Goal: Check status: Check status

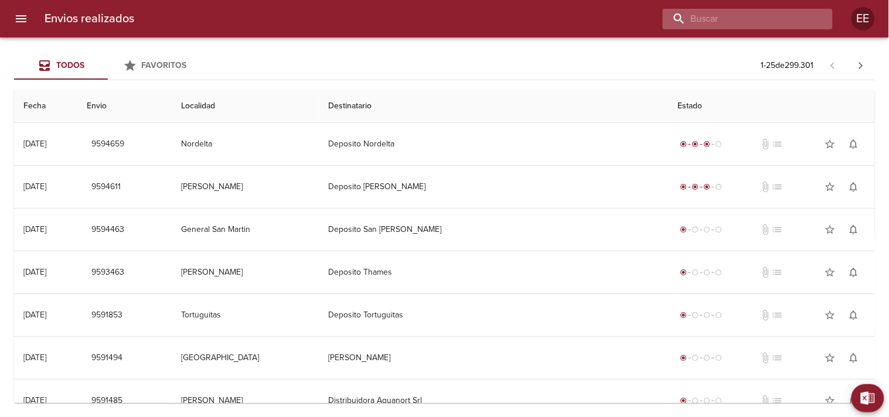
click at [767, 15] on input "buscar" at bounding box center [738, 19] width 150 height 21
paste input "[PERSON_NAME]"
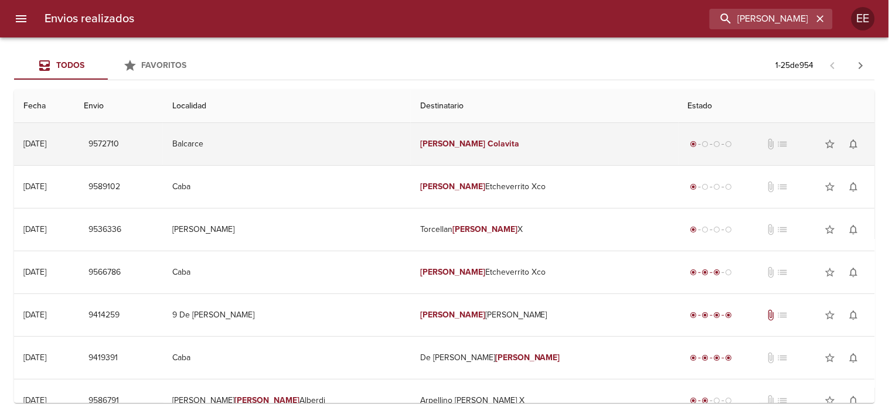
click at [438, 154] on td "[PERSON_NAME]" at bounding box center [544, 144] width 267 height 42
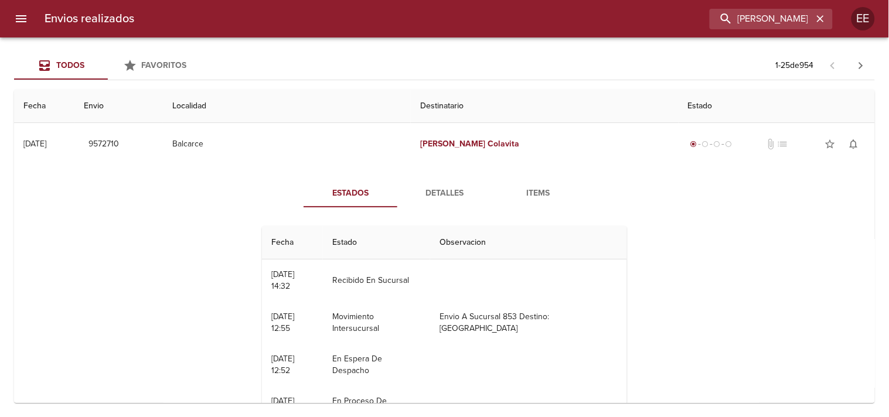
click at [431, 203] on button "Detalles" at bounding box center [444, 193] width 94 height 28
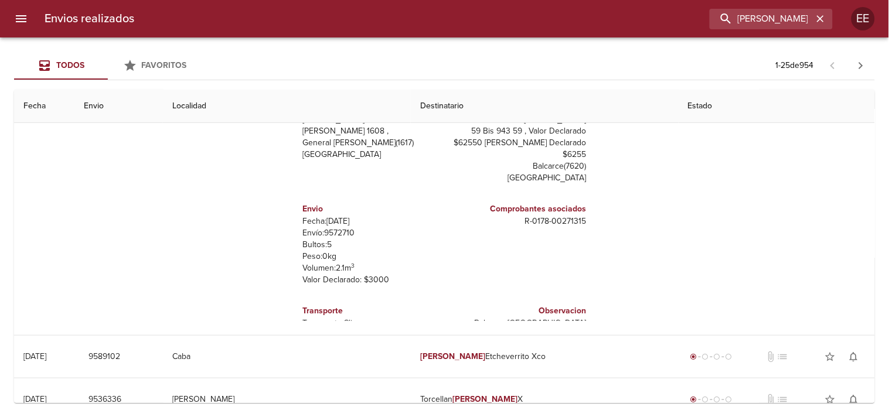
click at [335, 238] on p "Envío: 9572710" at bounding box center [371, 233] width 137 height 12
copy p "9572710"
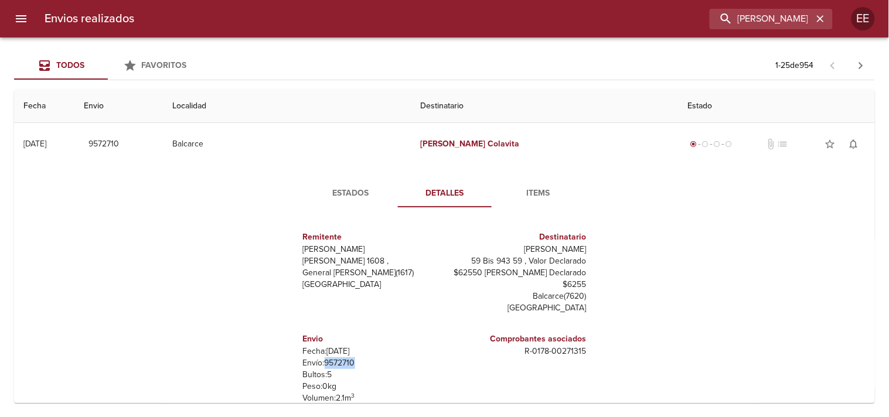
click at [335, 195] on span "Estados" at bounding box center [351, 193] width 80 height 15
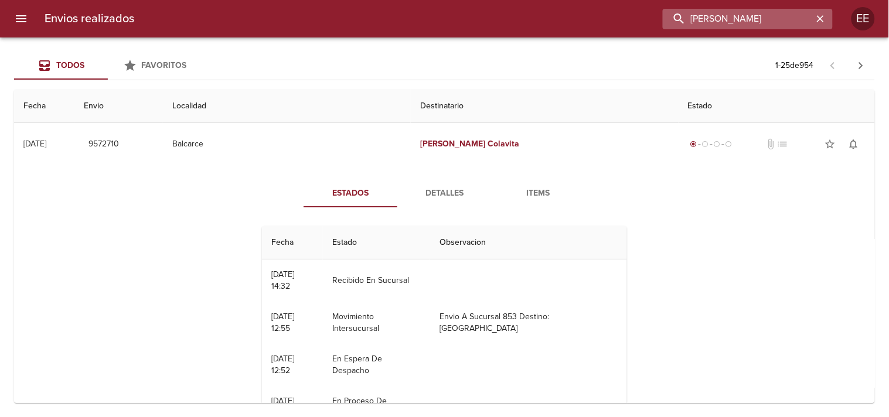
click at [790, 25] on input "[PERSON_NAME]" at bounding box center [738, 19] width 150 height 21
paste input "9588892"
type input "9588892"
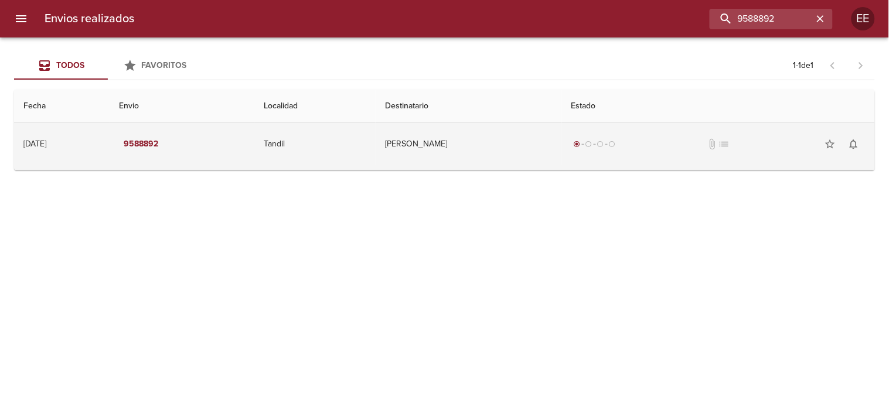
click at [376, 162] on td "Tandil" at bounding box center [314, 144] width 121 height 42
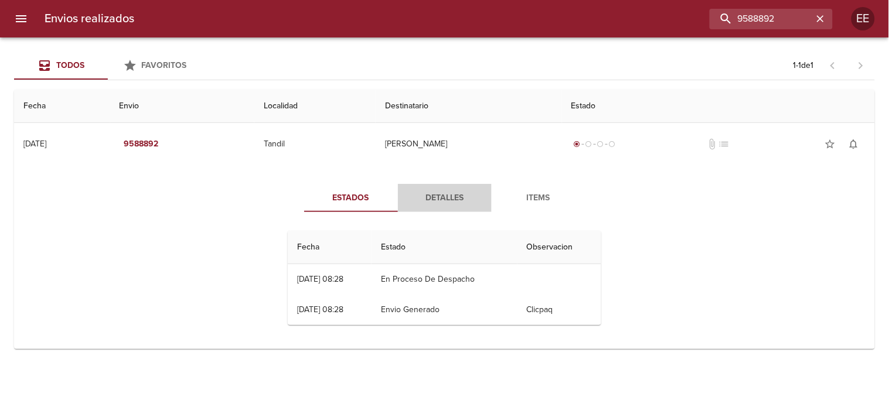
click at [418, 191] on span "Detalles" at bounding box center [445, 198] width 80 height 15
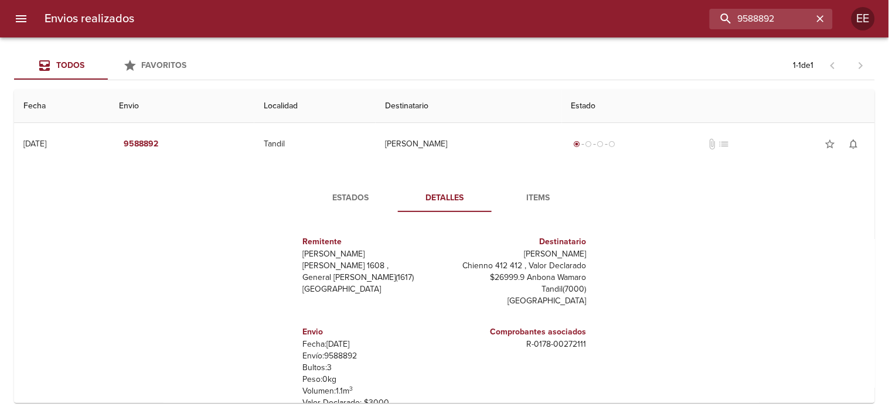
drag, startPoint x: 523, startPoint y: 254, endPoint x: 370, endPoint y: 353, distance: 182.1
click at [577, 255] on div "Destinatario Gonzalo Franco [STREET_ADDRESS][PERSON_NAME]" at bounding box center [518, 271] width 147 height 90
copy p "[PERSON_NAME]"
click at [320, 200] on span "Estados" at bounding box center [351, 198] width 80 height 15
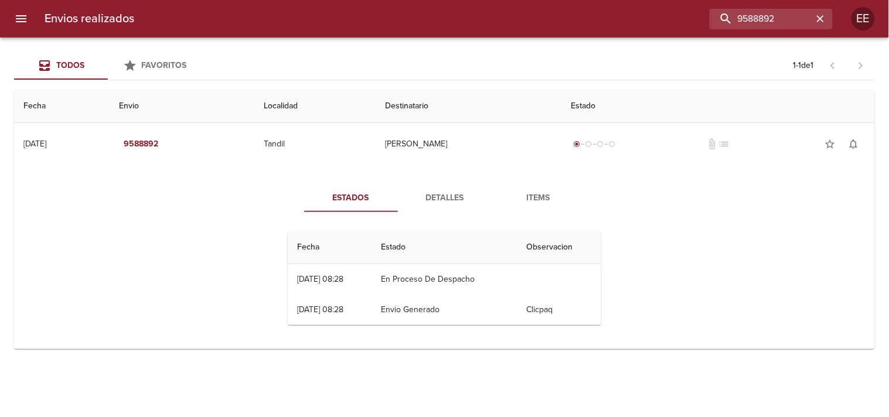
click at [419, 200] on span "Detalles" at bounding box center [445, 198] width 80 height 15
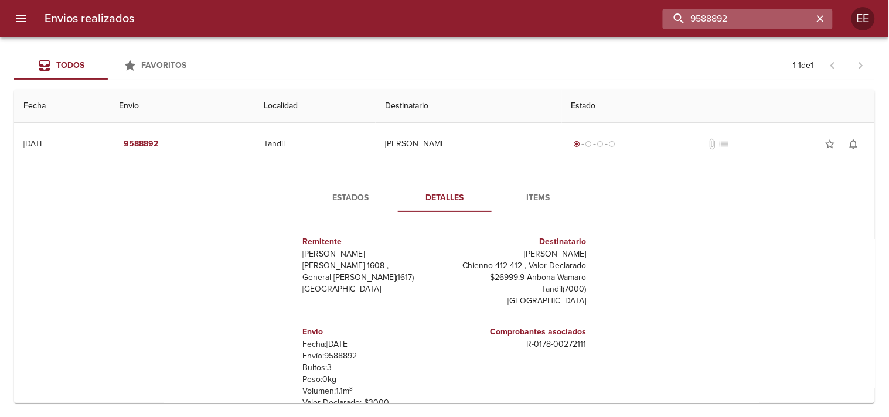
click at [744, 19] on input "9588892" at bounding box center [738, 19] width 150 height 21
paste input "[PERSON_NAME]"
type input "[PERSON_NAME]"
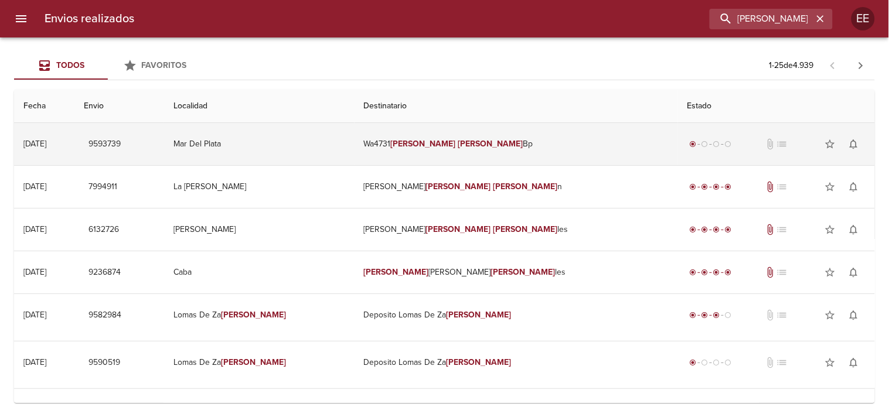
click at [451, 145] on em "[PERSON_NAME]" at bounding box center [423, 144] width 65 height 10
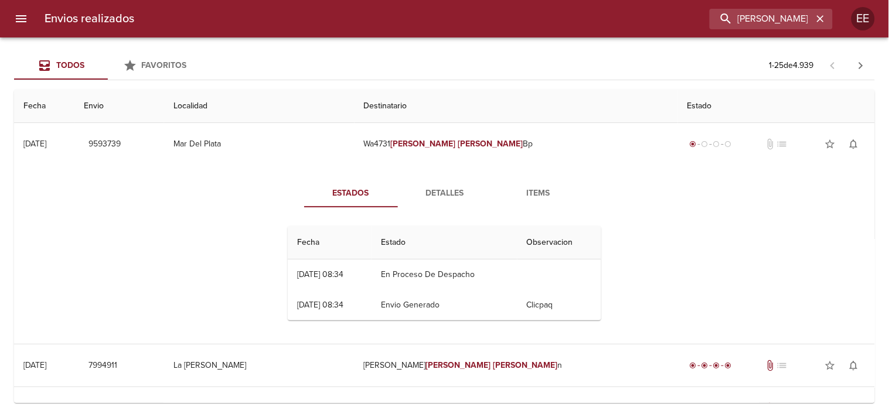
click at [448, 195] on span "Detalles" at bounding box center [445, 193] width 80 height 15
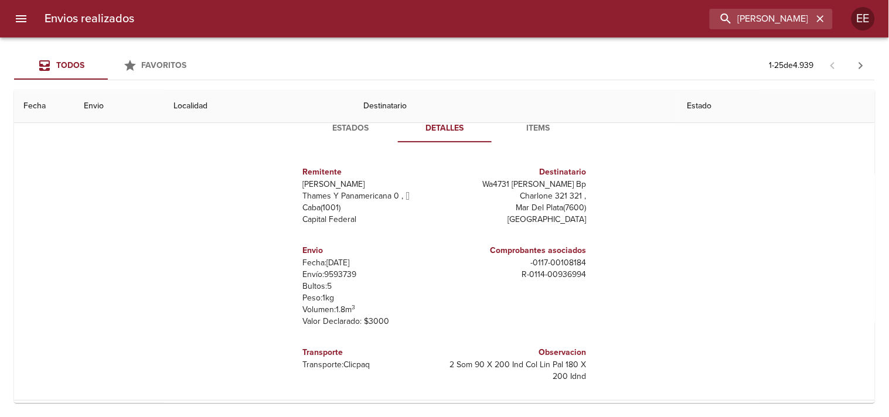
scroll to position [6, 0]
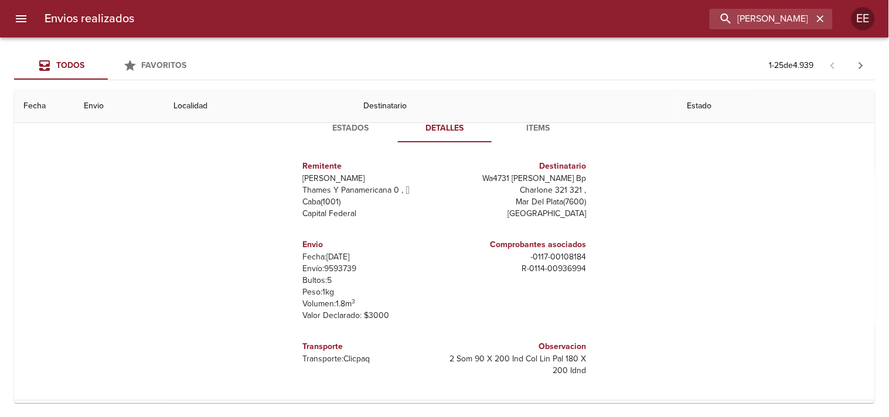
click at [326, 268] on p "Envío: 9593739" at bounding box center [371, 269] width 137 height 12
copy p "9593739"
